Goal: Information Seeking & Learning: Check status

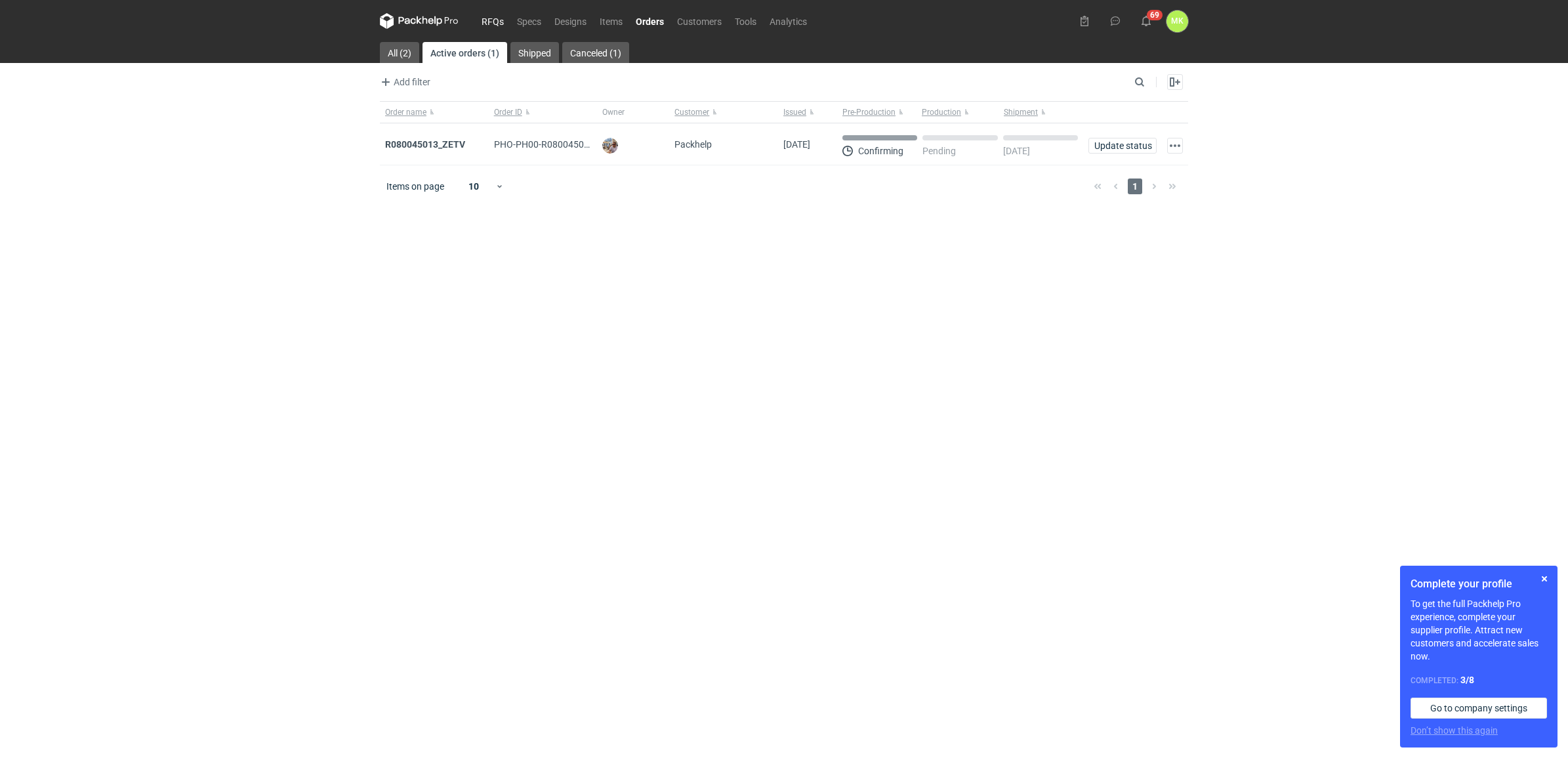
click at [499, 16] on link "RFQs" at bounding box center [492, 21] width 35 height 15
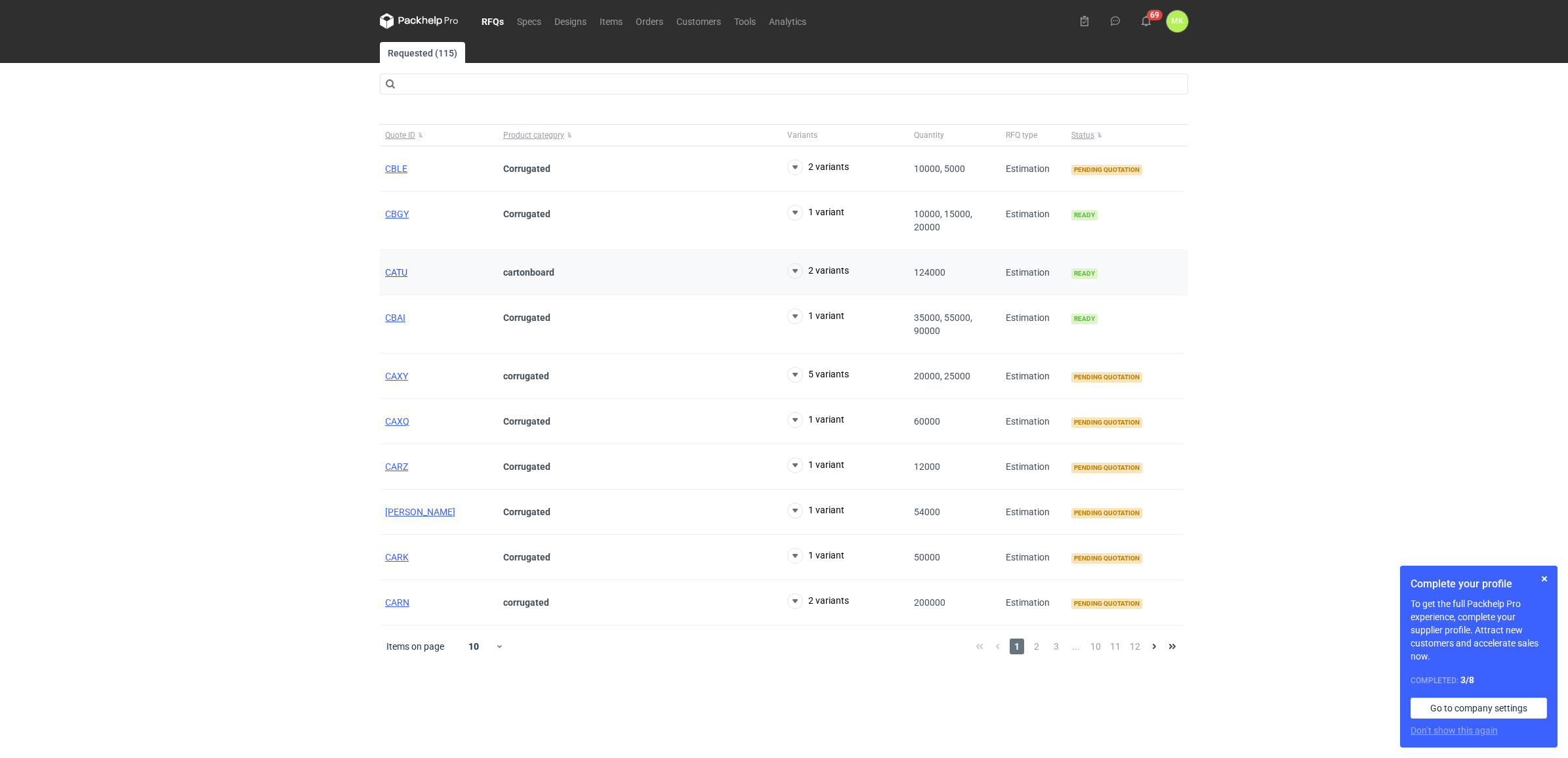
click at [394, 273] on span "CATU" at bounding box center [397, 272] width 23 height 11
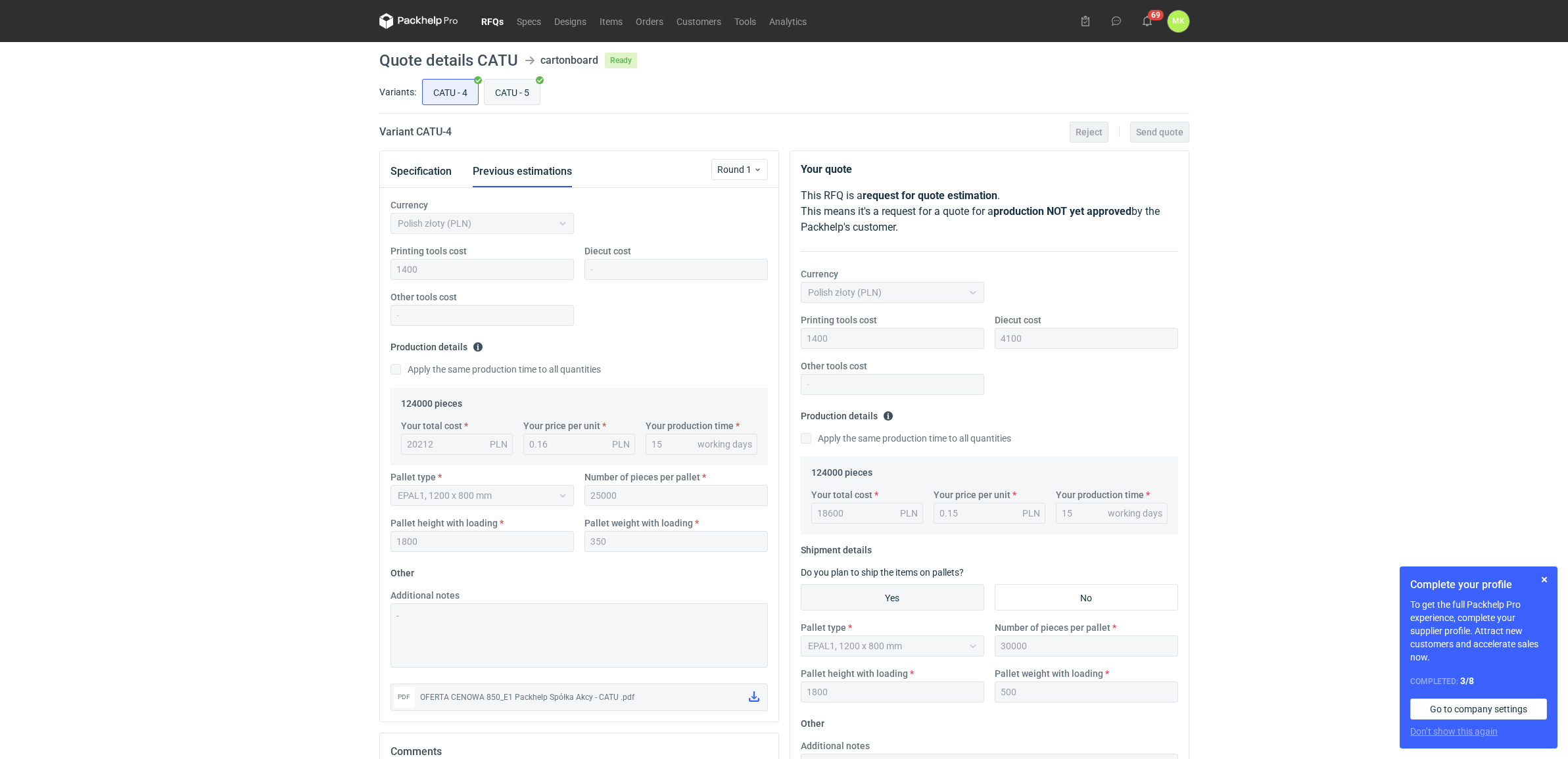
click at [507, 92] on input "CATU - 5" at bounding box center [512, 92] width 55 height 25
radio input "true"
drag, startPoint x: 464, startPoint y: 89, endPoint x: 454, endPoint y: 91, distance: 10.2
click at [454, 91] on input "CATU - 4" at bounding box center [450, 92] width 55 height 25
radio input "true"
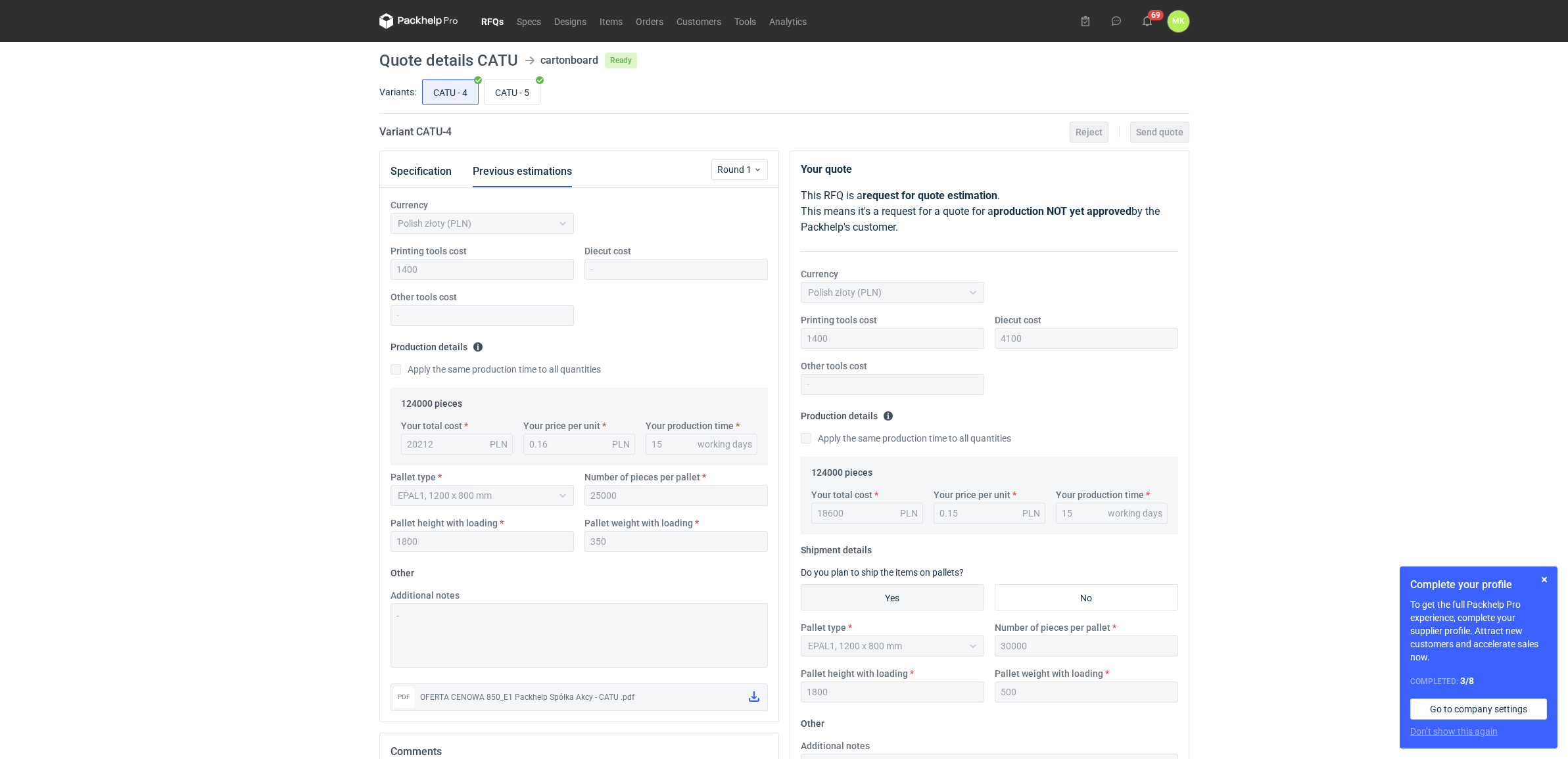
scroll to position [24, 0]
click at [493, 23] on link "RFQs" at bounding box center [493, 21] width 35 height 16
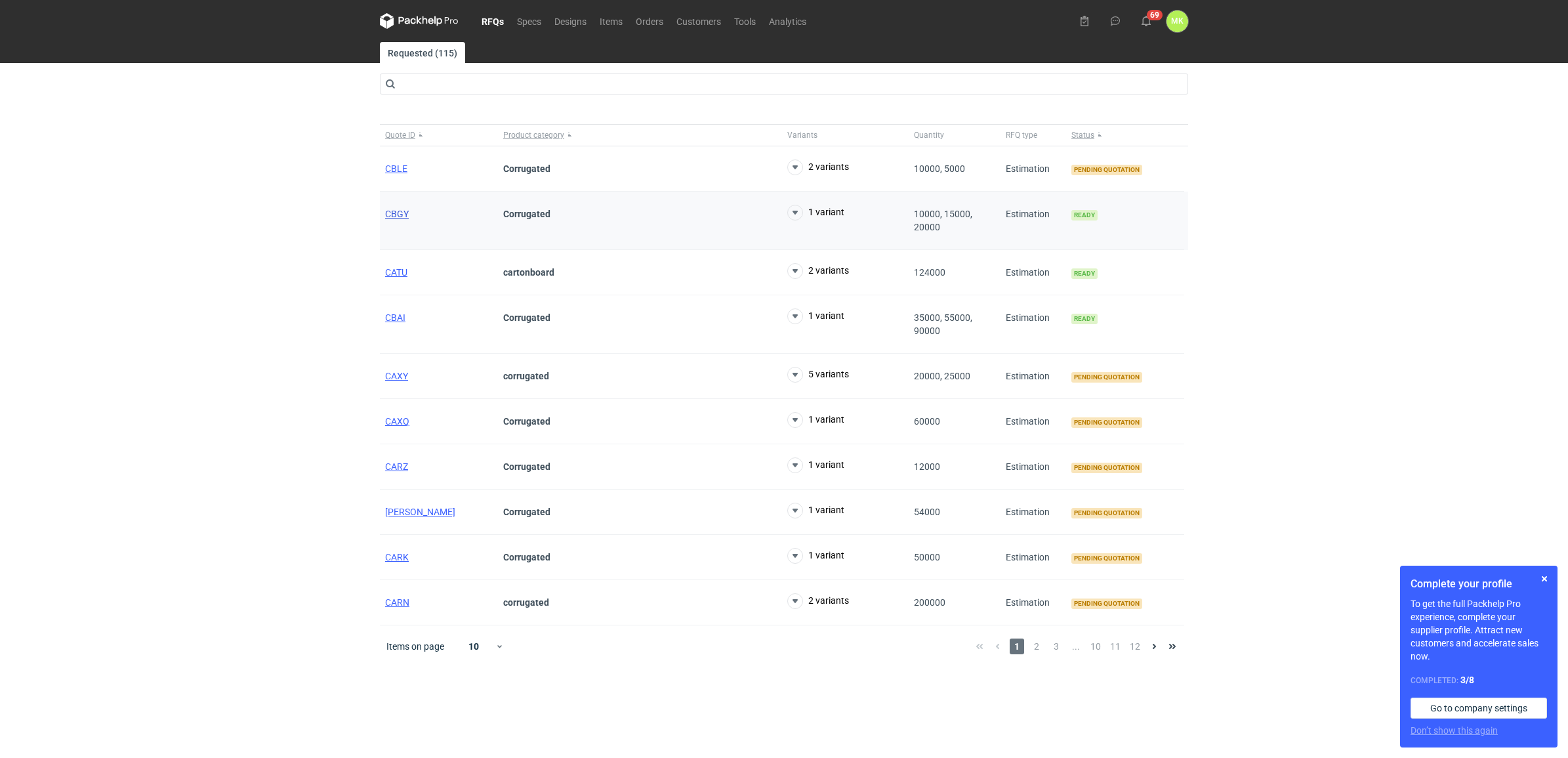
click at [397, 211] on span "CBGY" at bounding box center [397, 213] width 24 height 11
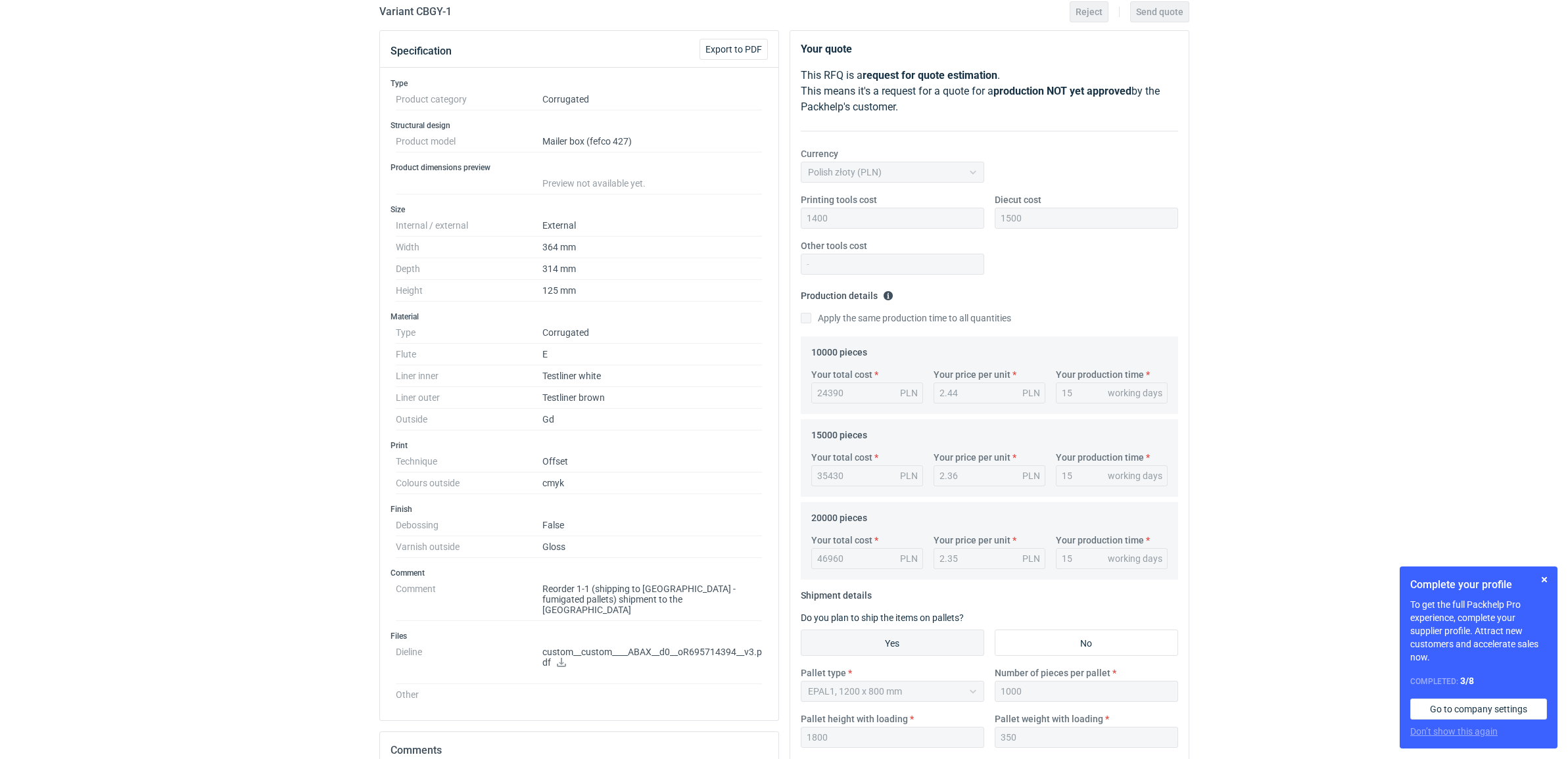
scroll to position [164, 0]
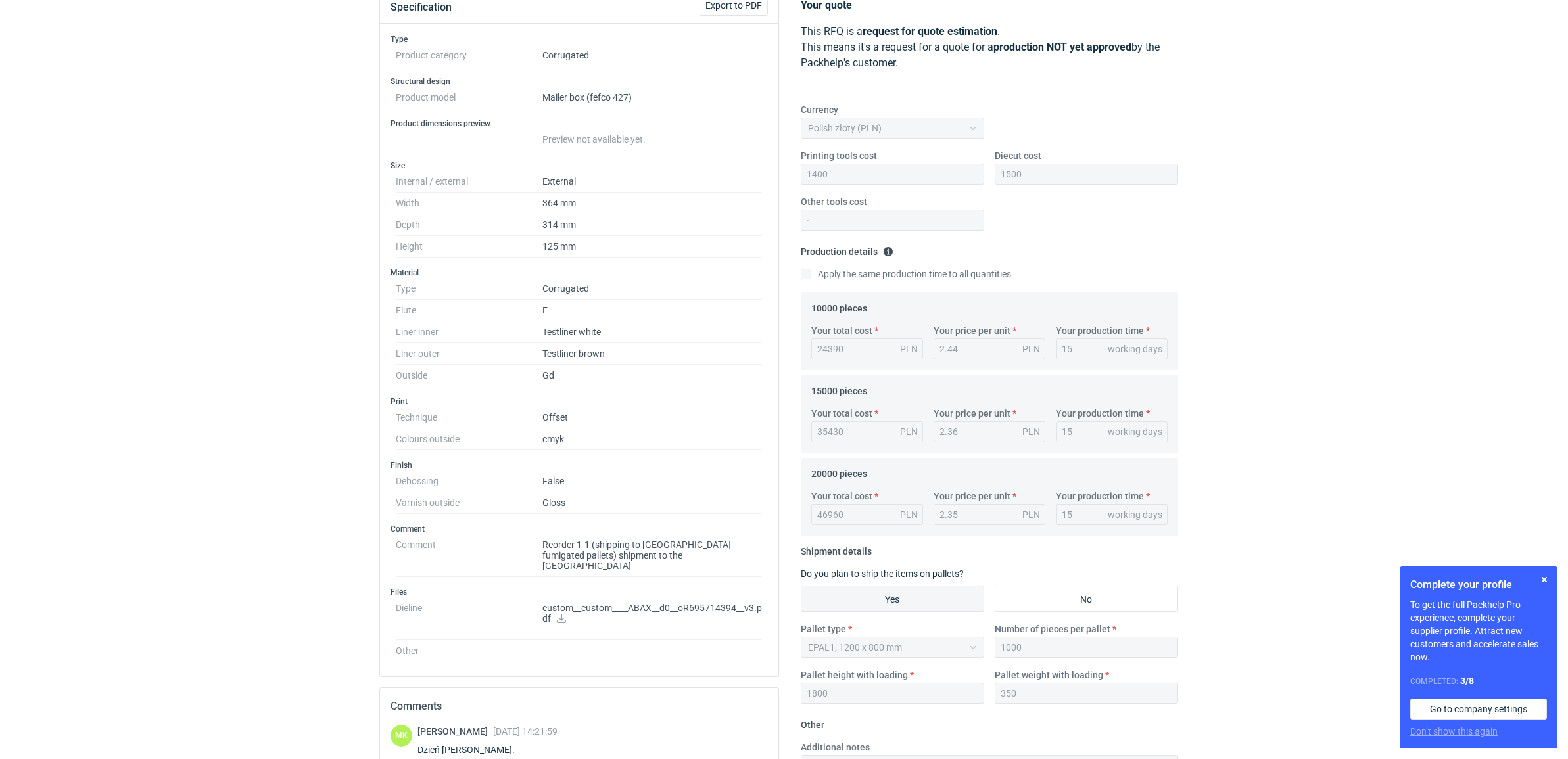
click at [587, 559] on dd "Reorder 1-1 (shipping to [GEOGRAPHIC_DATA] - fumigated pallets) shipment to the…" at bounding box center [652, 555] width 220 height 43
click at [559, 602] on p "custom__custom____ABAX__d0__oR695714394__v3.pdf" at bounding box center [652, 614] width 220 height 23
click at [566, 614] on icon at bounding box center [561, 618] width 9 height 9
